Goal: Task Accomplishment & Management: Manage account settings

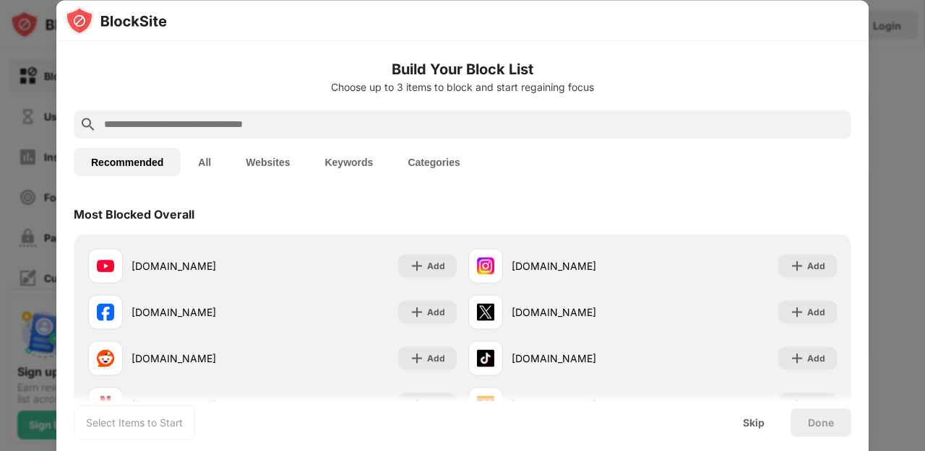
click at [429, 150] on button "Categories" at bounding box center [433, 161] width 87 height 29
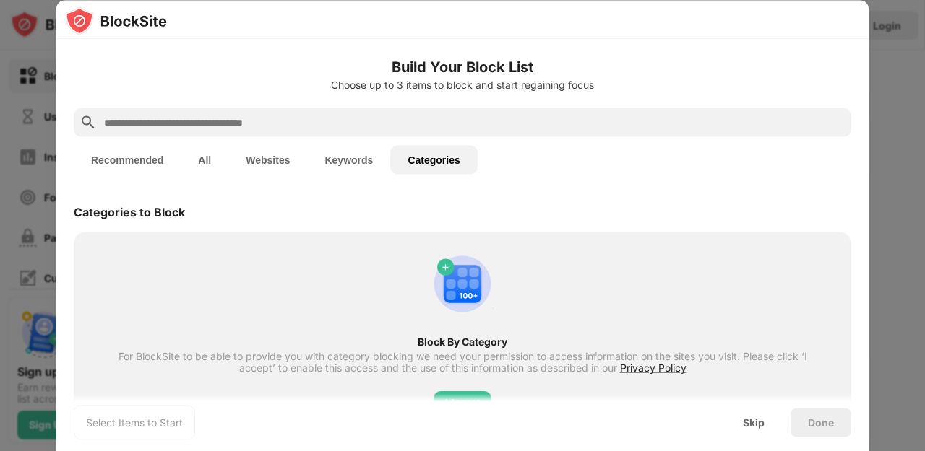
scroll to position [44, 0]
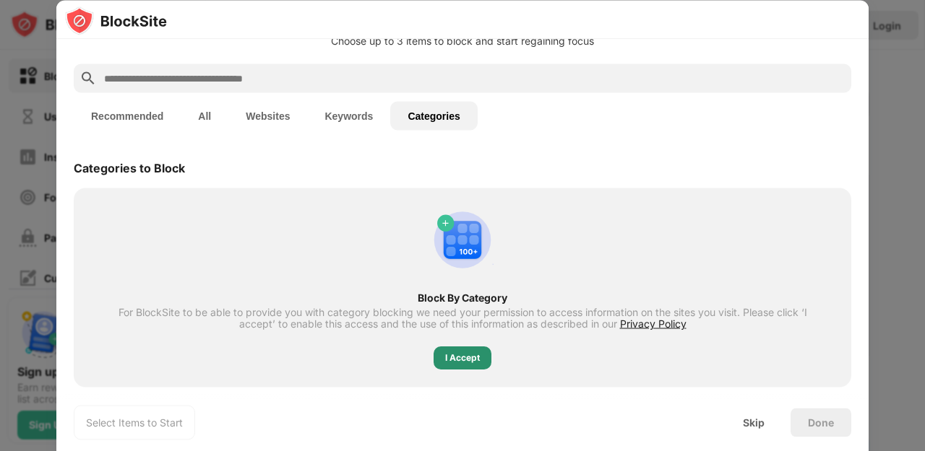
click at [445, 363] on div "I Accept" at bounding box center [462, 359] width 35 height 14
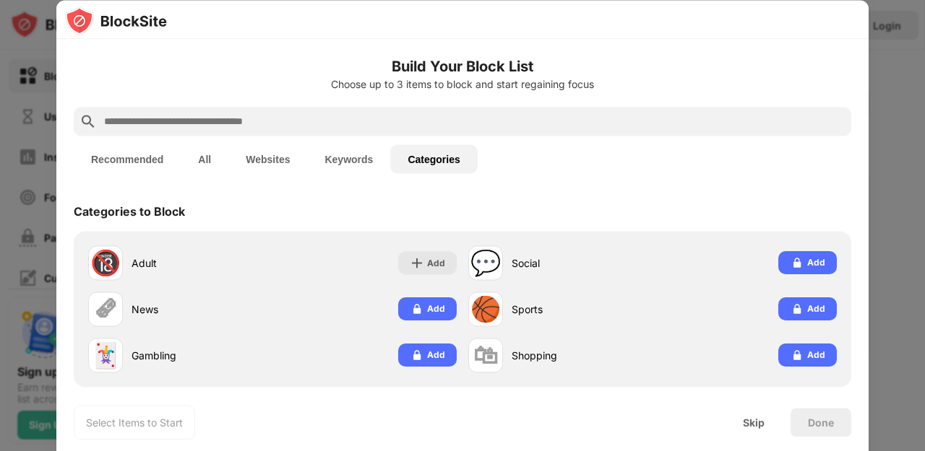
scroll to position [1, 0]
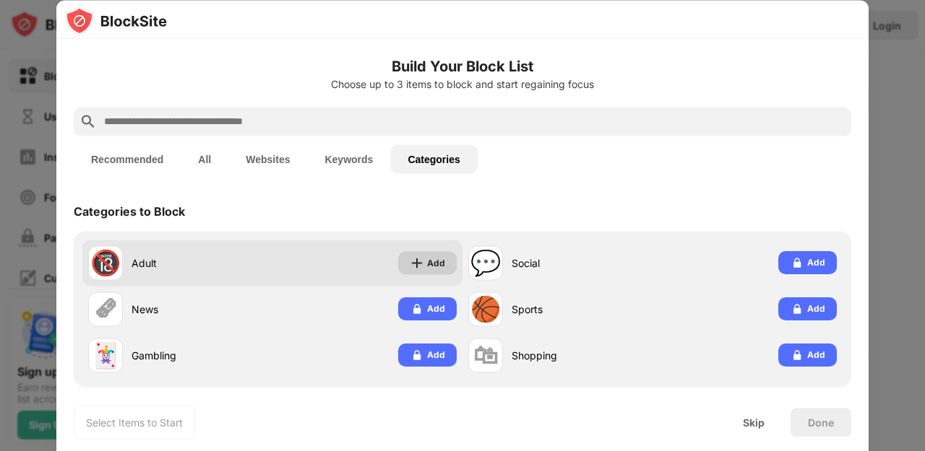
click at [433, 257] on div "Add" at bounding box center [436, 263] width 18 height 14
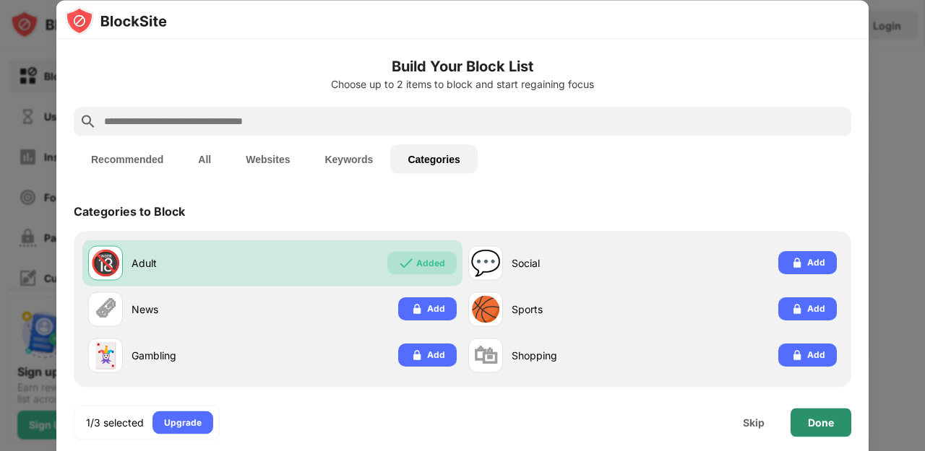
click at [809, 415] on div "Done" at bounding box center [820, 422] width 61 height 29
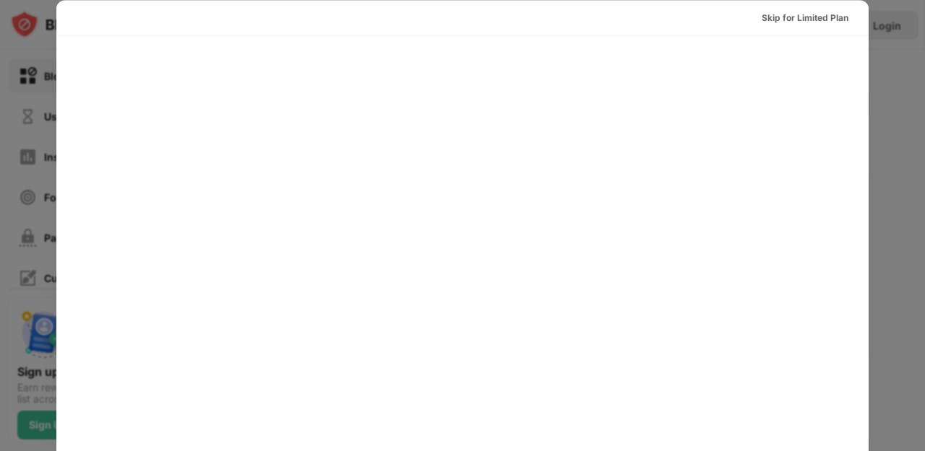
scroll to position [0, 0]
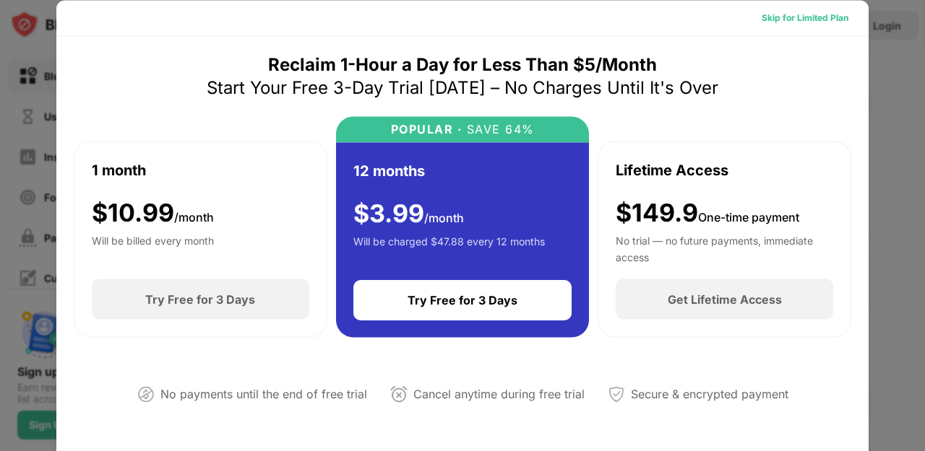
click at [810, 22] on div "Skip for Limited Plan" at bounding box center [804, 17] width 87 height 14
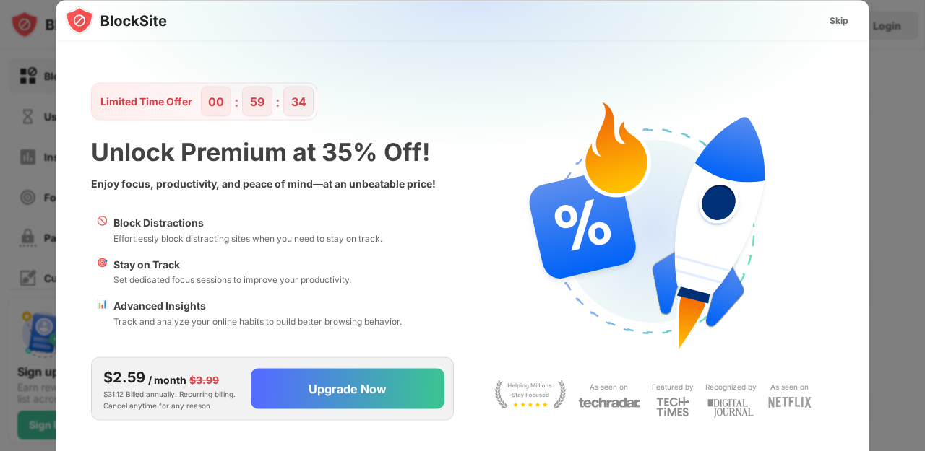
click at [905, 113] on div at bounding box center [462, 225] width 925 height 451
click at [845, 24] on div "Skip" at bounding box center [838, 20] width 19 height 14
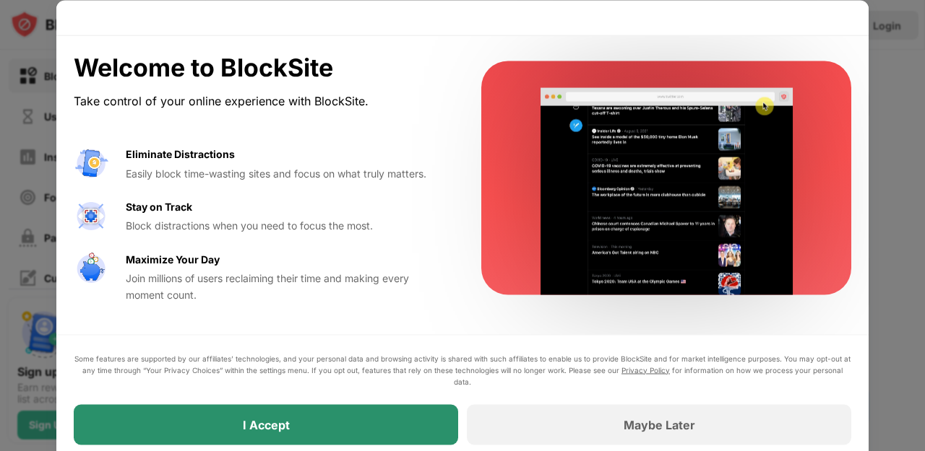
click at [432, 414] on div "I Accept" at bounding box center [266, 425] width 384 height 40
